Goal: Task Accomplishment & Management: Complete application form

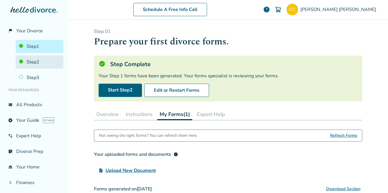
click at [41, 66] on link "Step 2" at bounding box center [40, 61] width 48 height 13
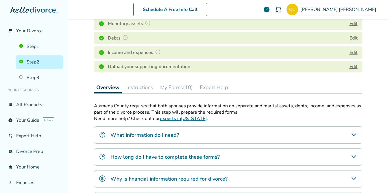
scroll to position [108, 0]
click at [185, 88] on button "My Forms (10)" at bounding box center [176, 87] width 37 height 12
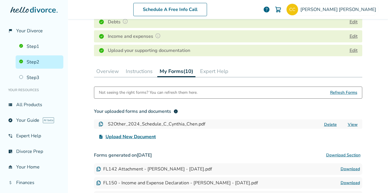
scroll to position [116, 0]
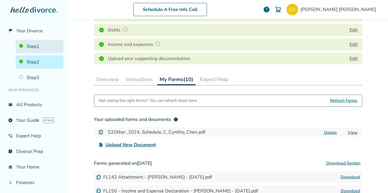
click at [43, 48] on link "Step 1" at bounding box center [40, 46] width 48 height 13
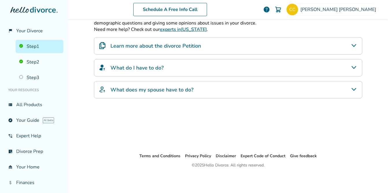
scroll to position [28, 0]
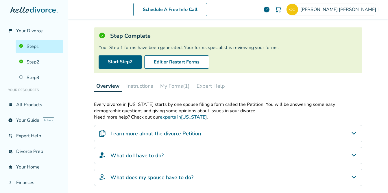
click at [178, 88] on button "My Forms (1)" at bounding box center [175, 86] width 34 height 12
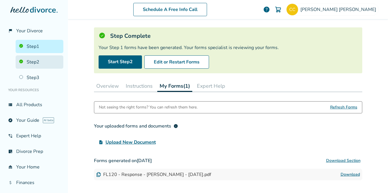
click at [34, 62] on link "Step 2" at bounding box center [40, 61] width 48 height 13
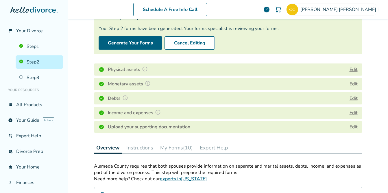
scroll to position [48, 0]
click at [179, 149] on button "My Forms (10)" at bounding box center [176, 148] width 37 height 12
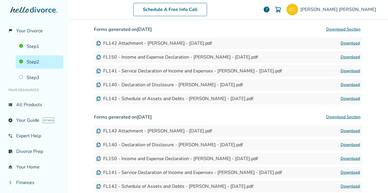
scroll to position [298, 0]
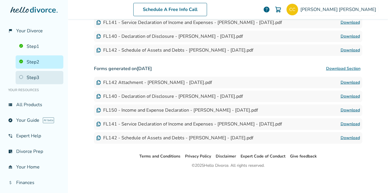
click at [45, 73] on link "Step 3" at bounding box center [40, 77] width 48 height 13
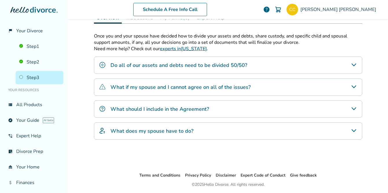
scroll to position [153, 0]
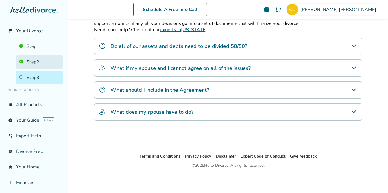
click at [49, 68] on link "Step 2" at bounding box center [40, 61] width 48 height 13
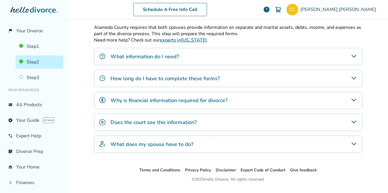
scroll to position [197, 0]
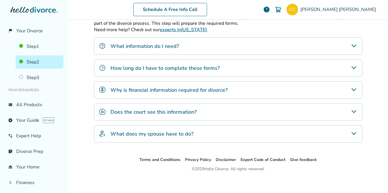
click at [249, 112] on div "Does the court see this information?" at bounding box center [228, 111] width 268 height 17
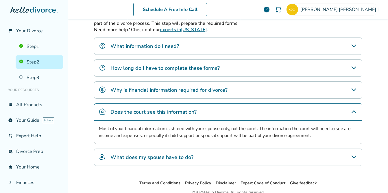
click at [229, 161] on div "What does my spouse have to do?" at bounding box center [228, 157] width 268 height 17
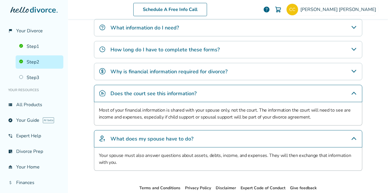
scroll to position [211, 0]
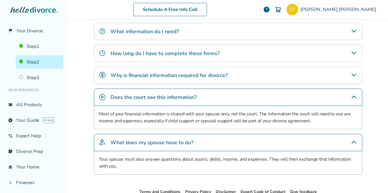
click at [234, 76] on div "Why is financial information required for divorce?" at bounding box center [228, 75] width 268 height 17
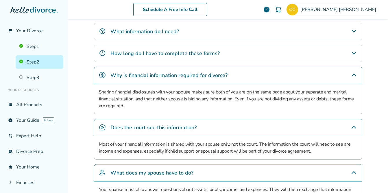
click at [239, 54] on div "How long do I have to complete these forms?" at bounding box center [228, 53] width 268 height 17
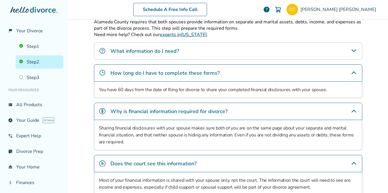
scroll to position [191, 0]
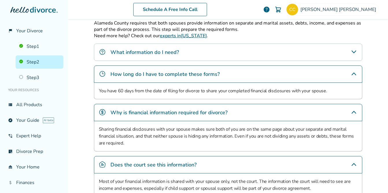
click at [239, 54] on div "What information do I need?" at bounding box center [228, 52] width 268 height 17
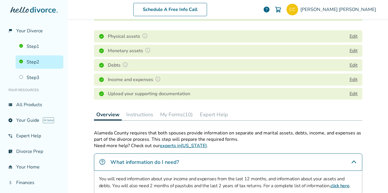
scroll to position [81, 0]
click at [170, 110] on button "My Forms (10)" at bounding box center [176, 115] width 37 height 12
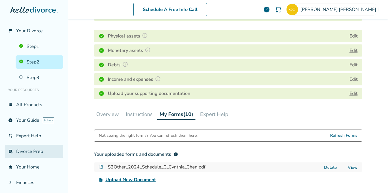
scroll to position [37, 0]
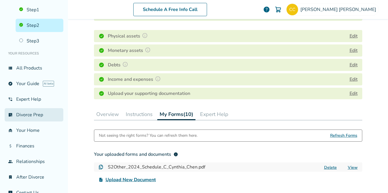
click at [39, 120] on link "list_alt_check Divorce Prep" at bounding box center [34, 114] width 59 height 13
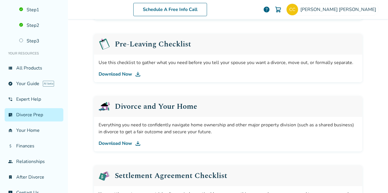
scroll to position [143, 0]
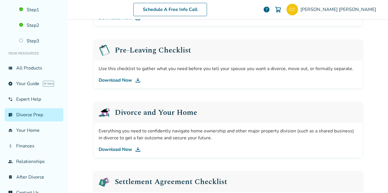
click at [115, 149] on link "Download Now" at bounding box center [227, 149] width 259 height 7
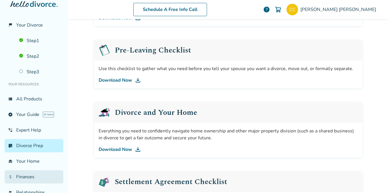
scroll to position [0, 0]
